Goal: Information Seeking & Learning: Learn about a topic

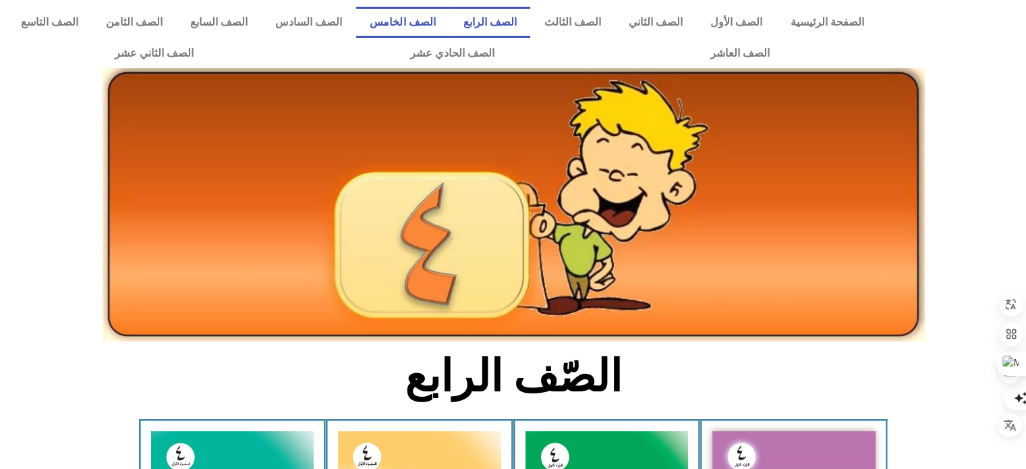
click at [436, 24] on link "الصف الخامس" at bounding box center [402, 22] width 93 height 31
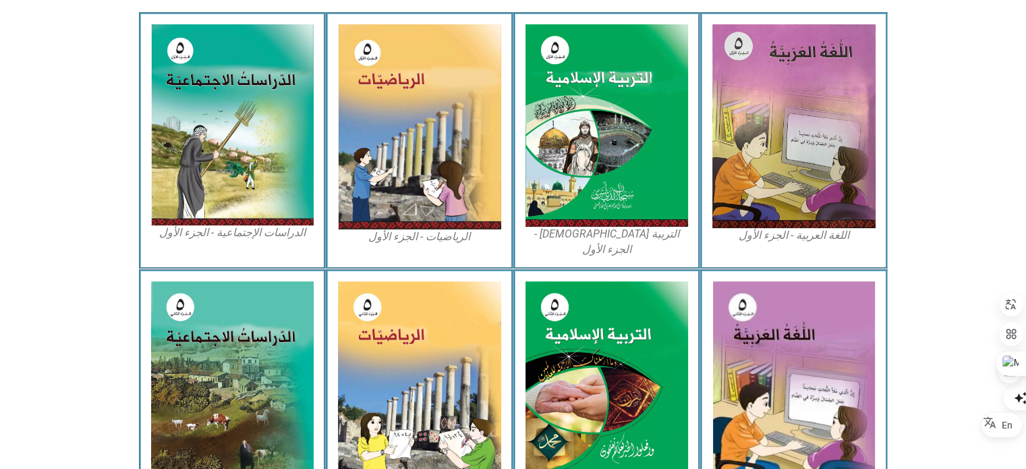
scroll to position [738, 0]
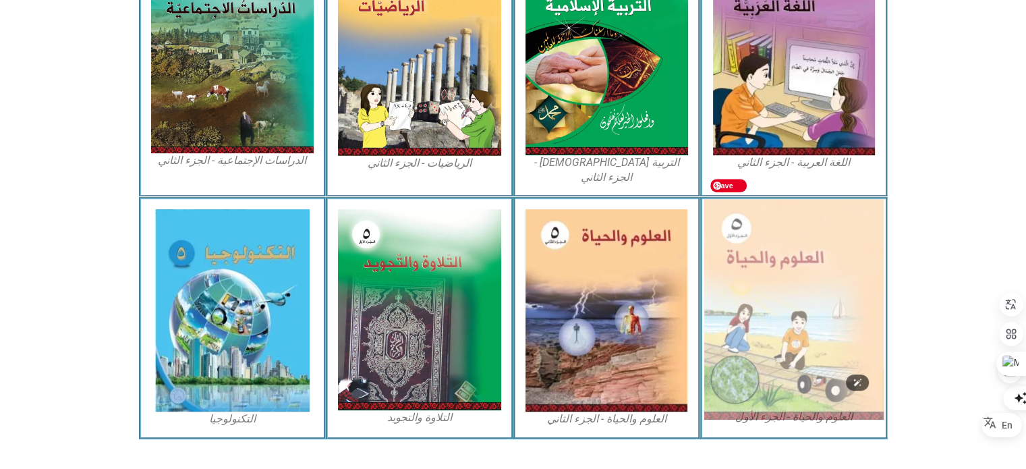
click at [757, 276] on img at bounding box center [793, 309] width 179 height 220
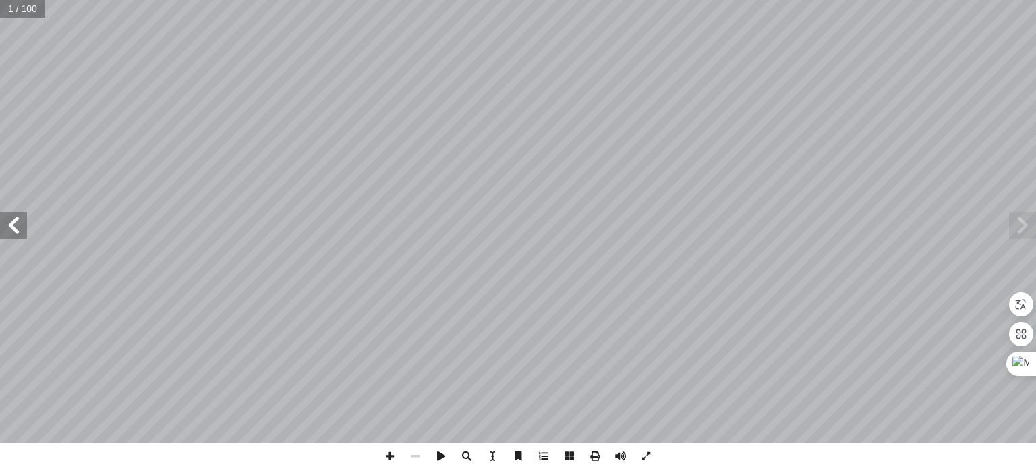
click at [20, 229] on span at bounding box center [13, 225] width 27 height 27
click at [12, 228] on span at bounding box center [13, 225] width 27 height 27
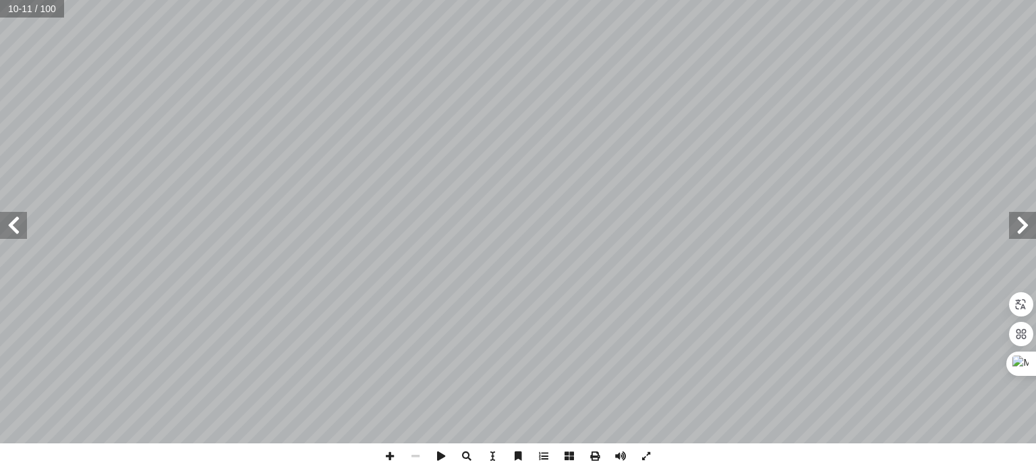
click at [16, 231] on span at bounding box center [13, 225] width 27 height 27
click at [1032, 234] on span at bounding box center [1022, 225] width 27 height 27
